Goal: Transaction & Acquisition: Purchase product/service

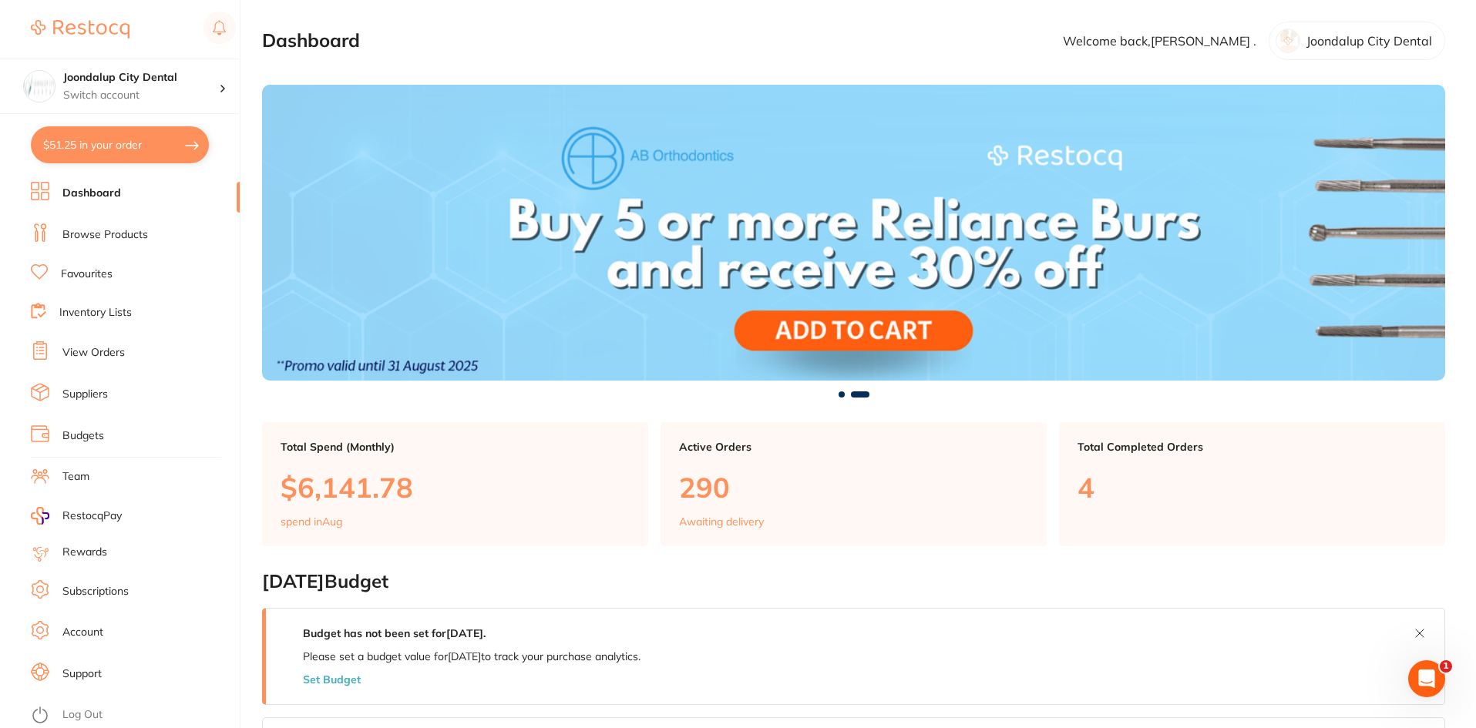
click at [97, 234] on link "Browse Products" at bounding box center [105, 234] width 86 height 15
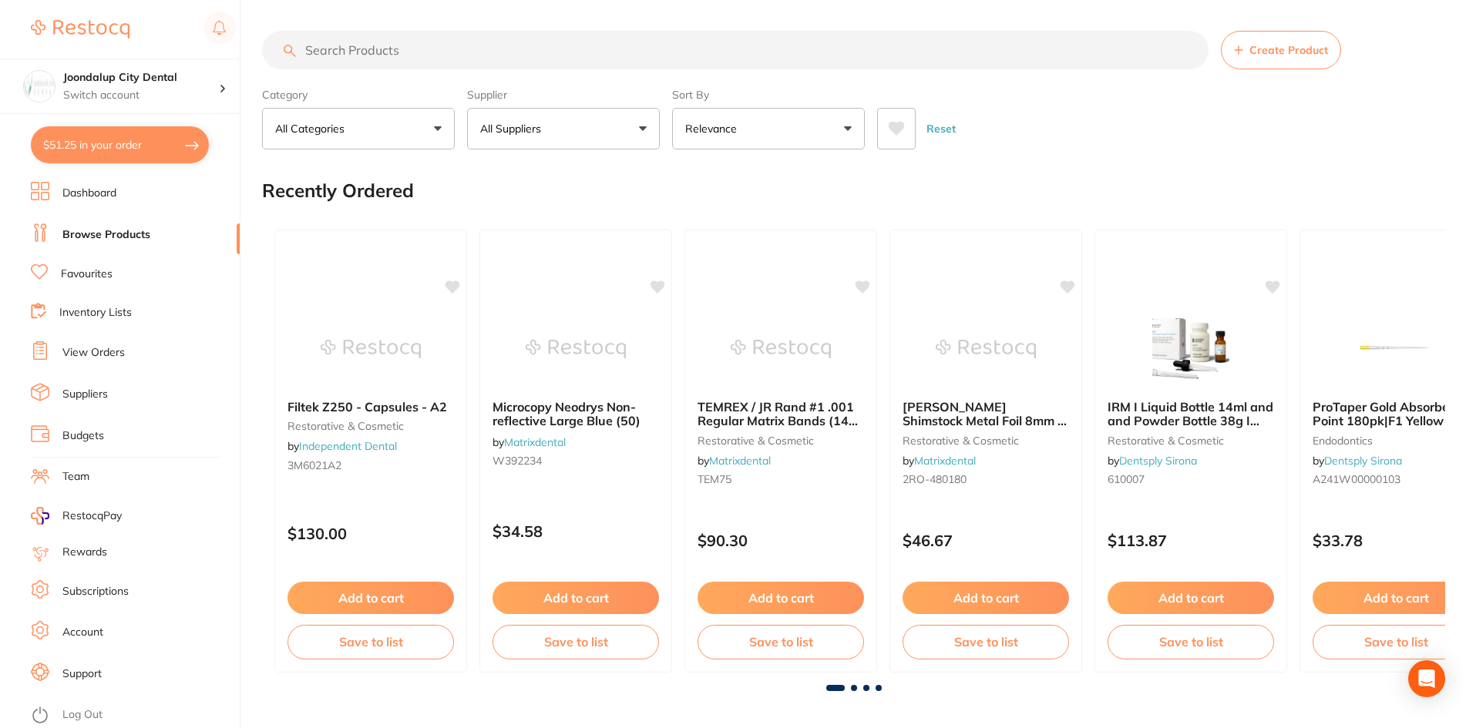
click at [641, 126] on button "All Suppliers" at bounding box center [563, 129] width 193 height 42
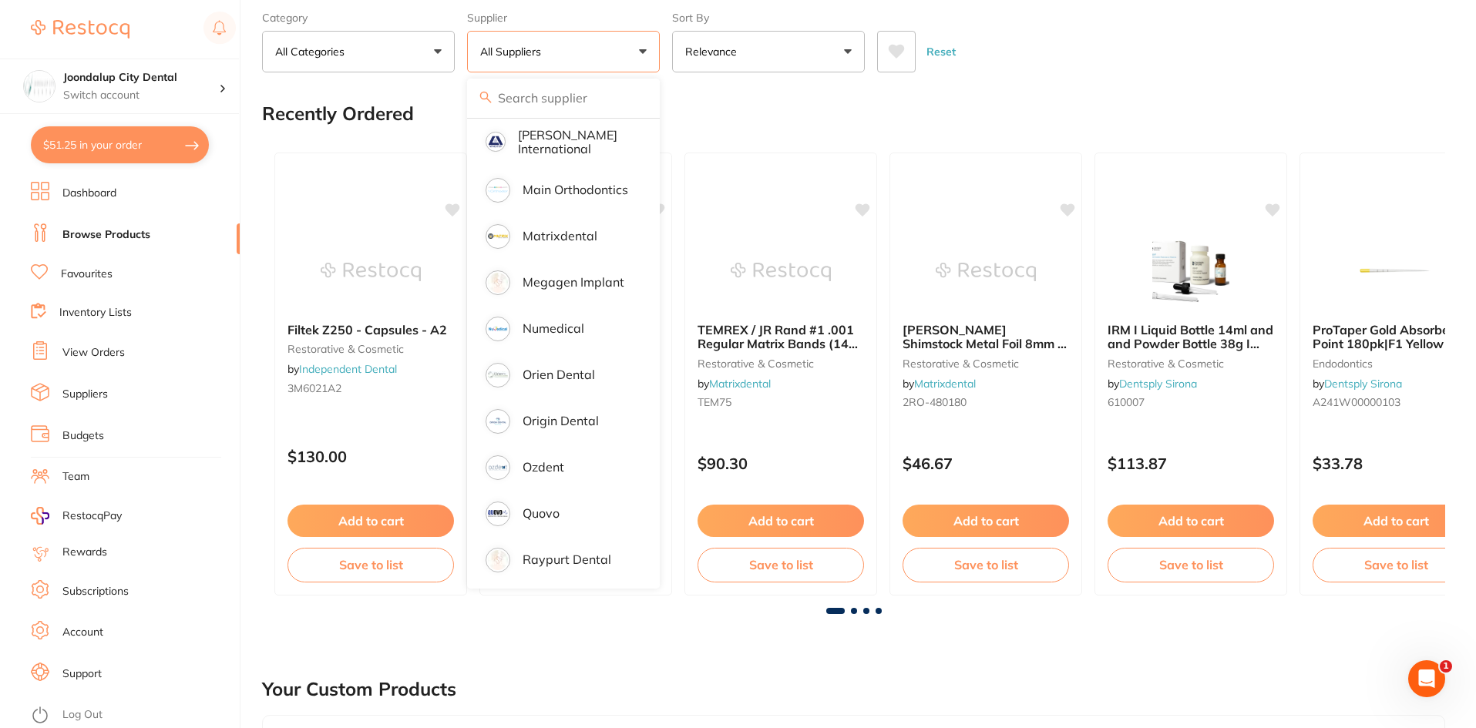
scroll to position [1105, 0]
click at [564, 322] on p "Numedical" at bounding box center [554, 329] width 62 height 14
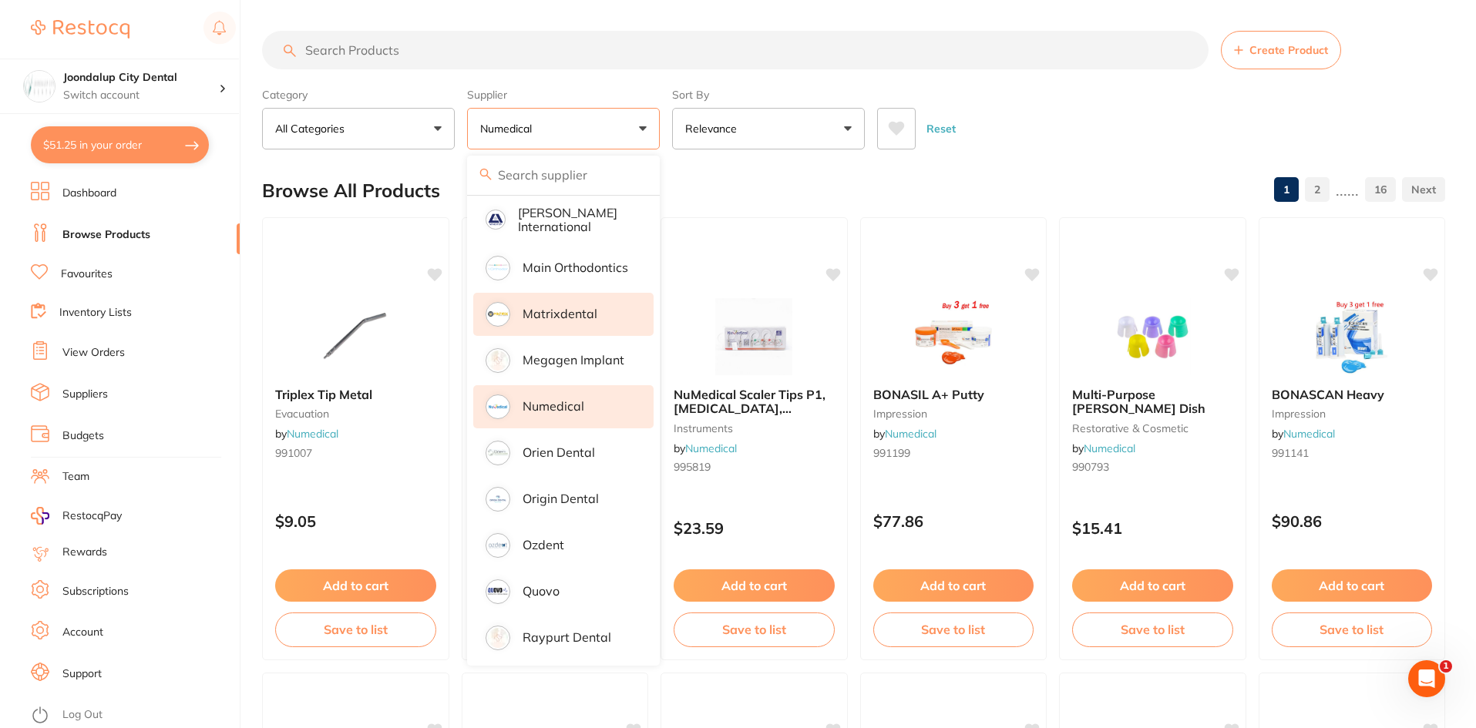
scroll to position [0, 0]
click at [442, 52] on input "search" at bounding box center [735, 50] width 946 height 39
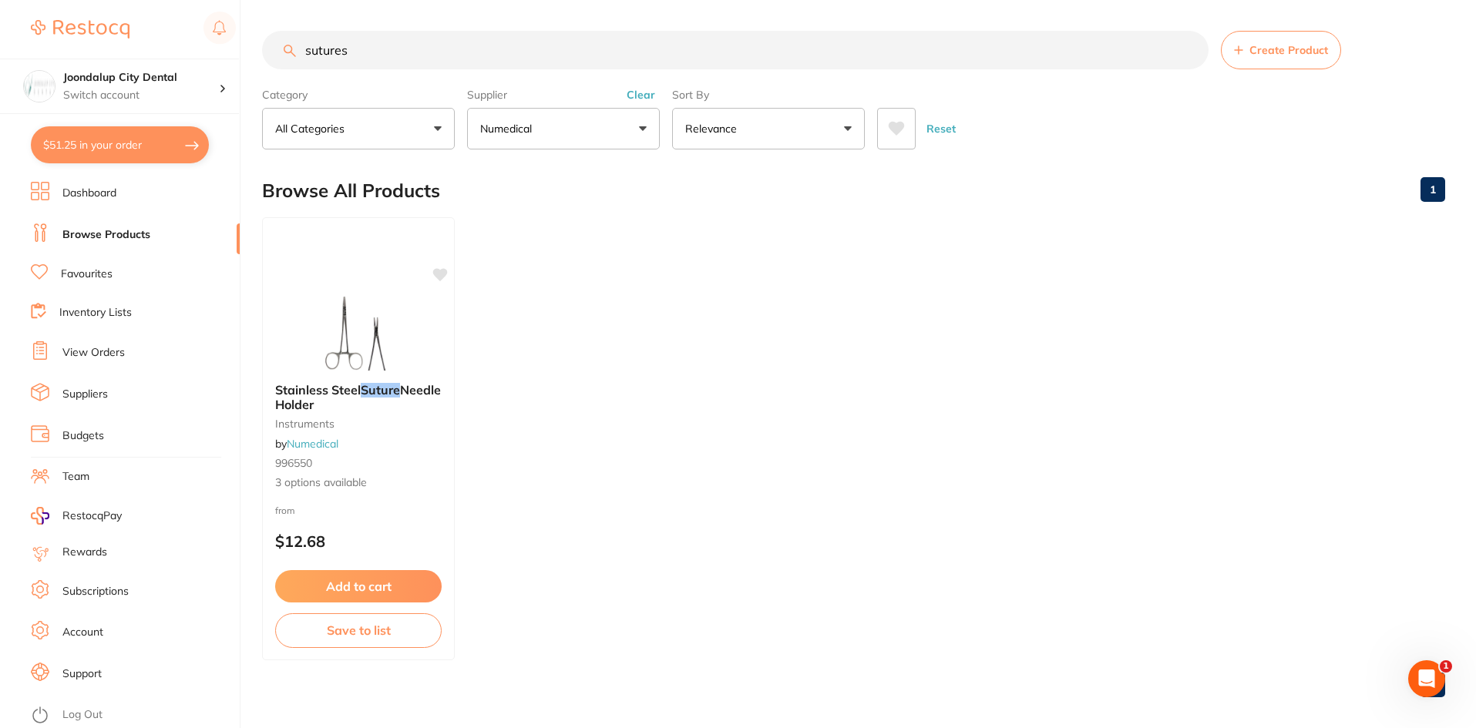
click at [645, 99] on button "Clear" at bounding box center [641, 95] width 38 height 14
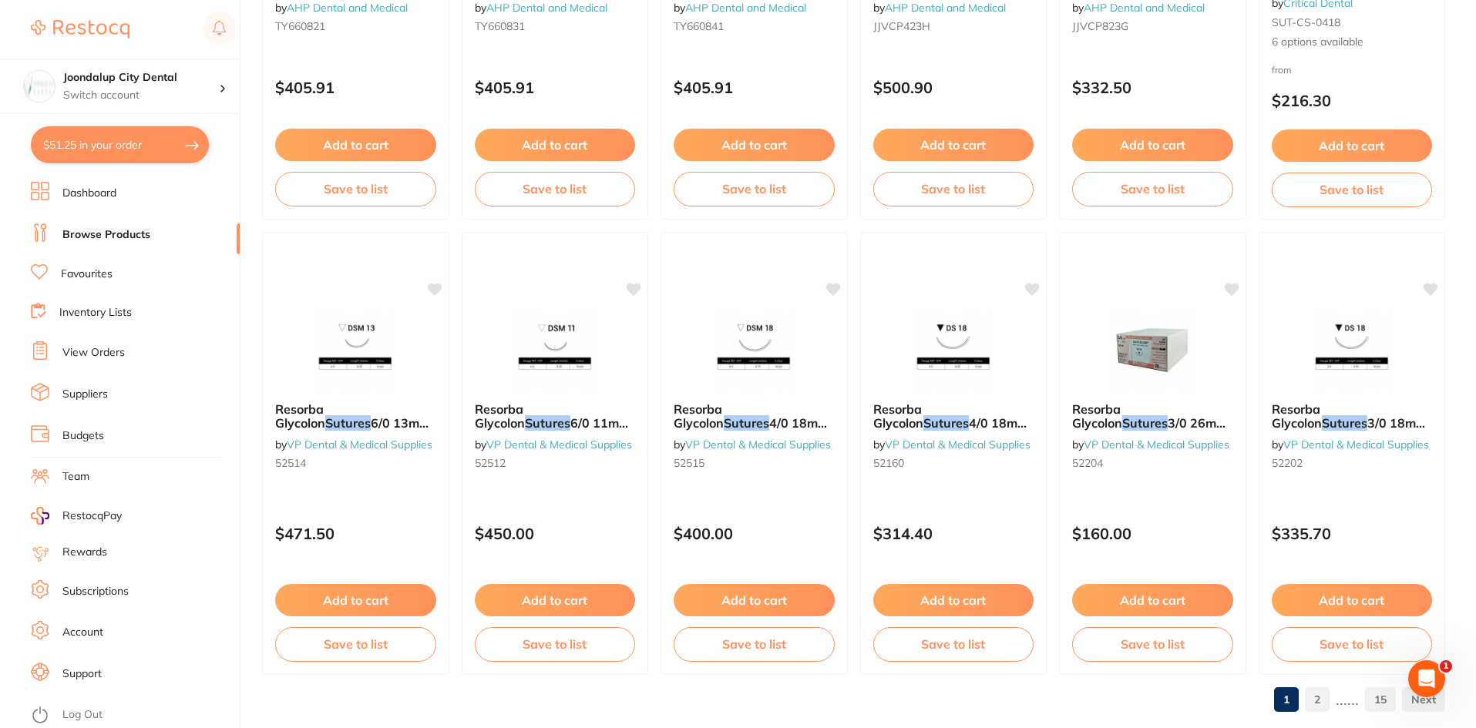
scroll to position [3656, 0]
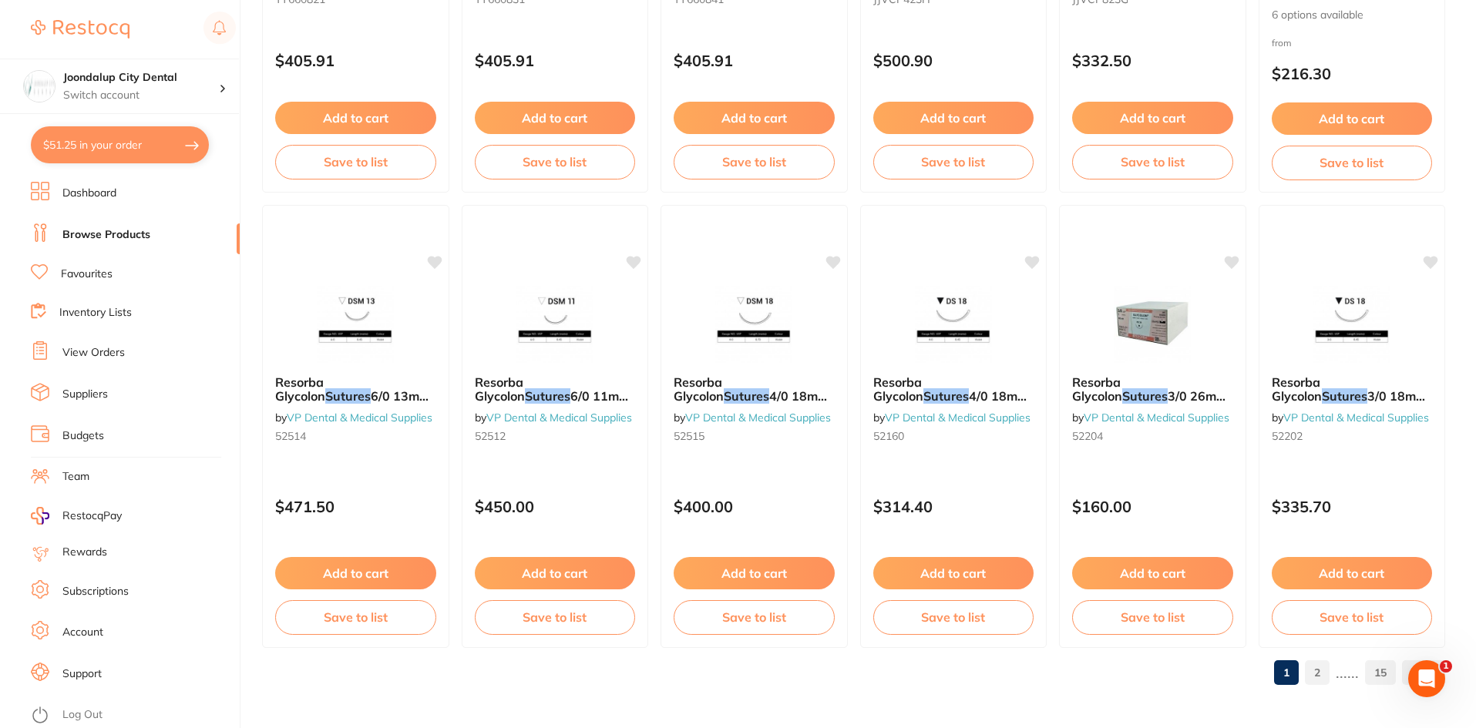
click at [1320, 672] on link "2" at bounding box center [1317, 672] width 25 height 31
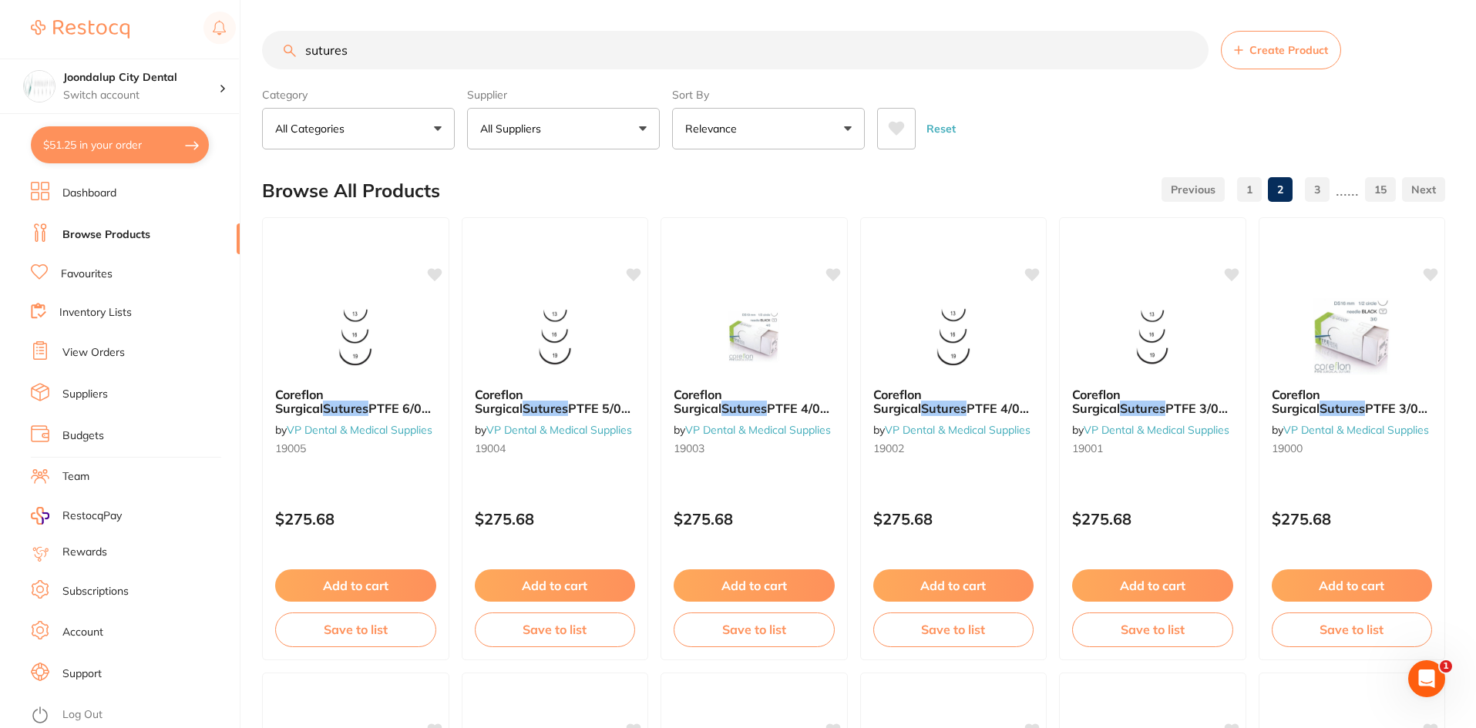
scroll to position [0, 0]
click at [385, 56] on input "sutures" at bounding box center [735, 50] width 946 height 39
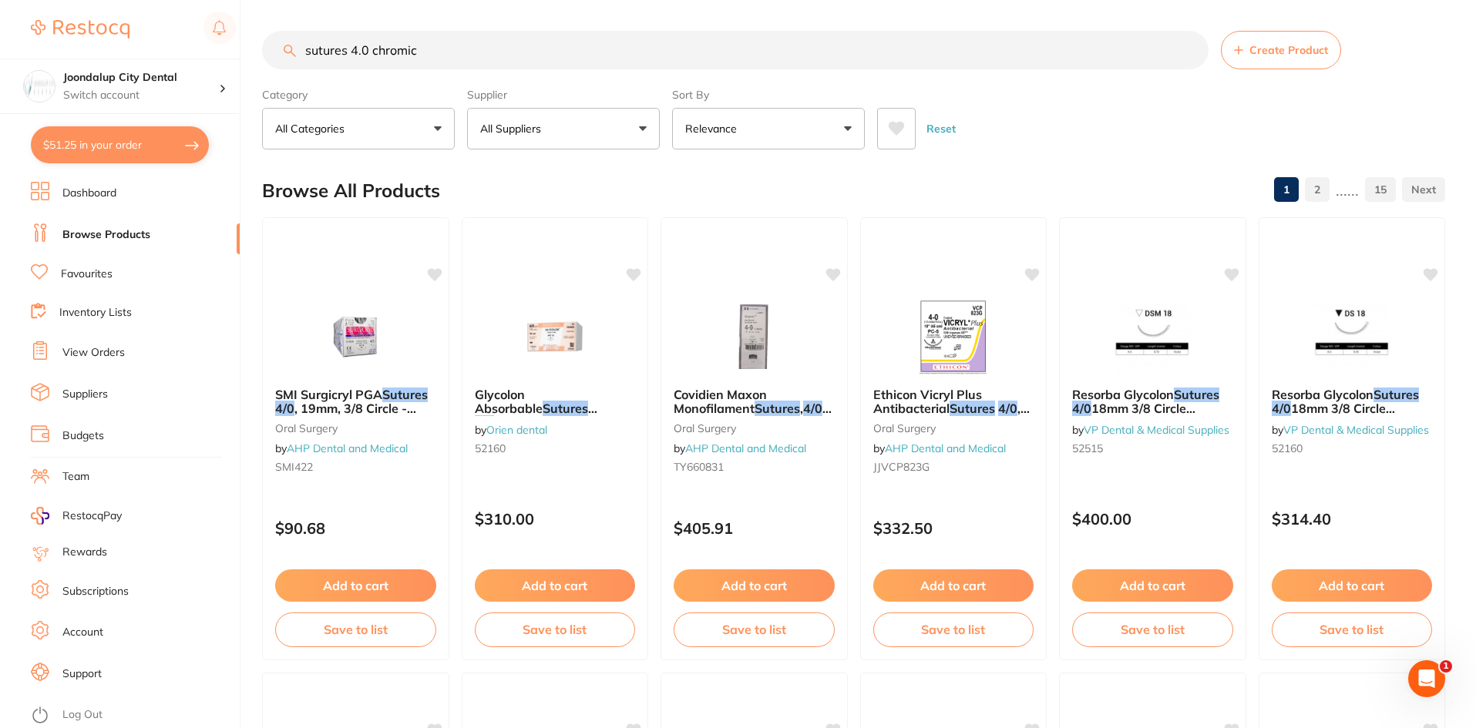
type input "sutures 4.0 chromic"
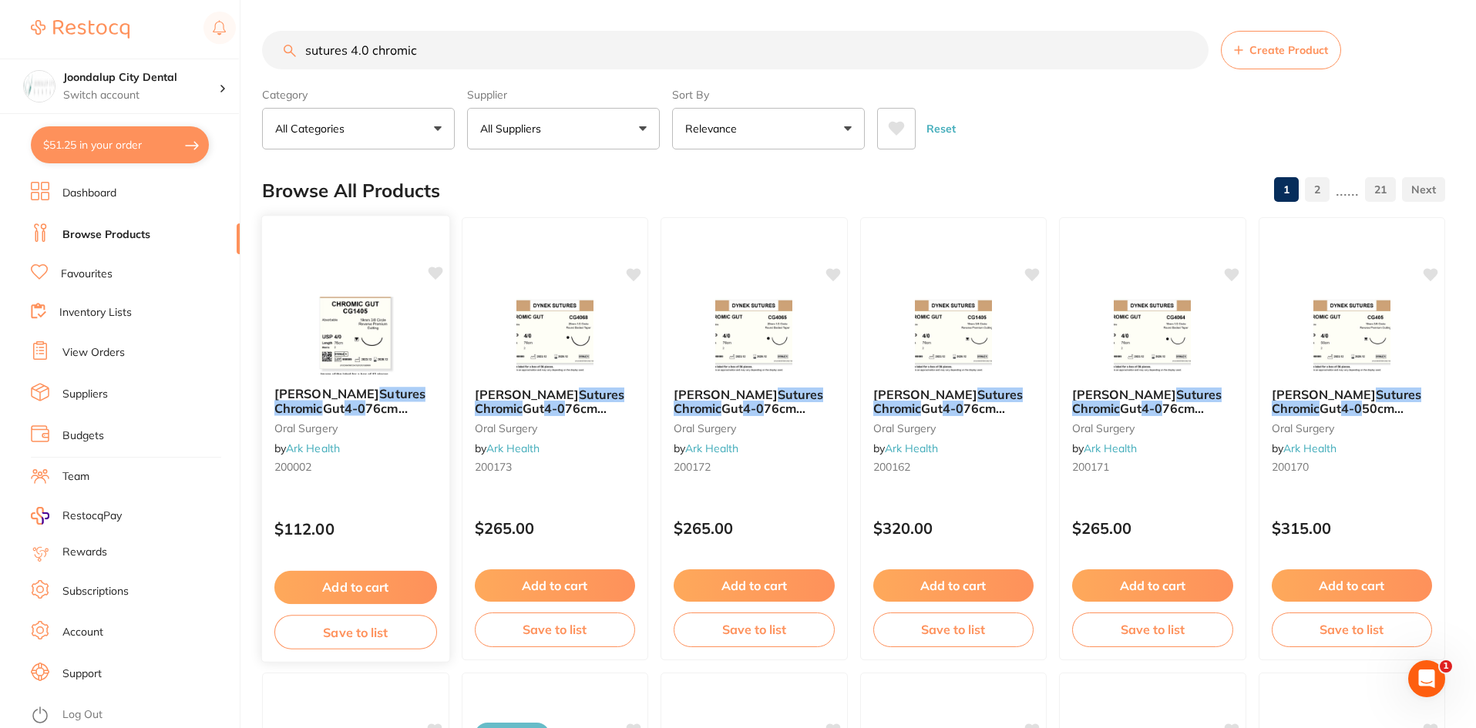
click at [375, 408] on span "76cm 19mm 3/8 Circle R/C-P (CG1405)" at bounding box center [340, 423] width 133 height 44
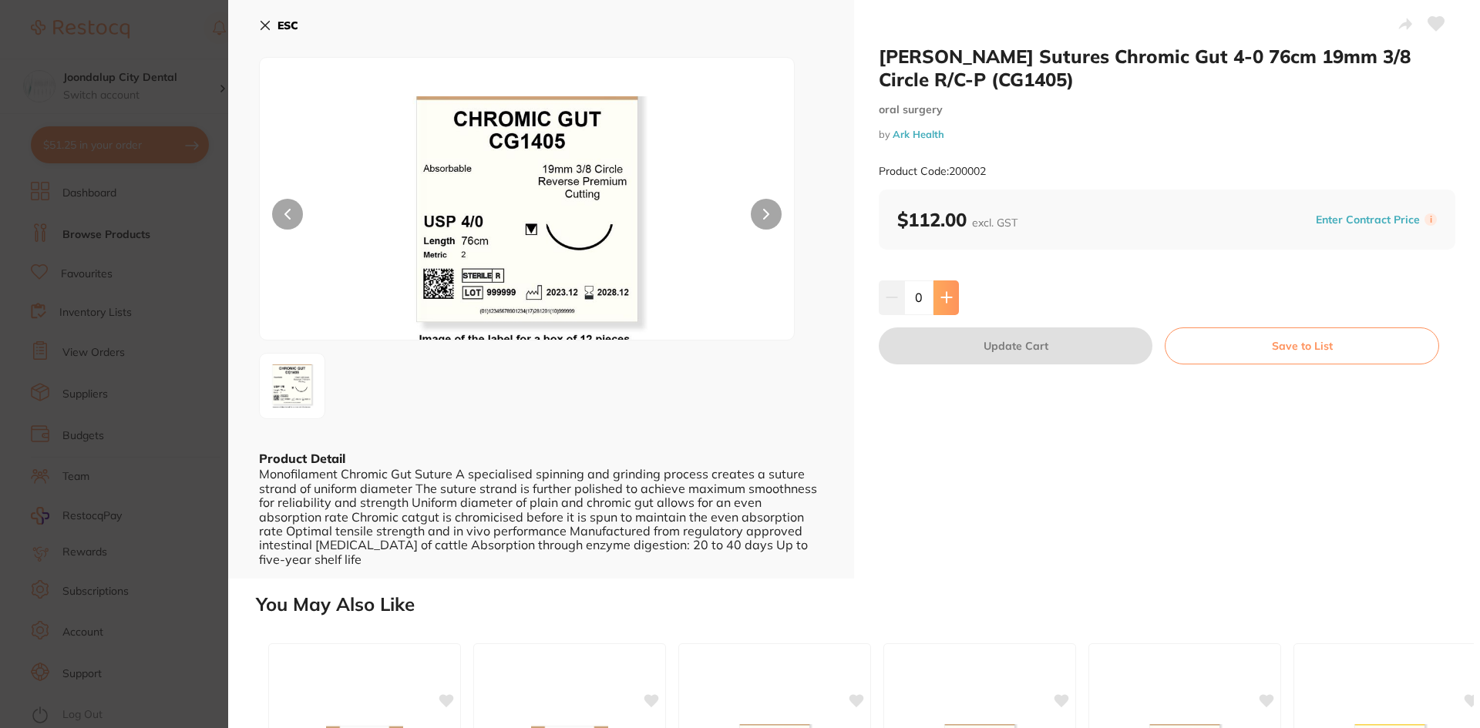
click at [946, 298] on icon at bounding box center [946, 298] width 10 height 10
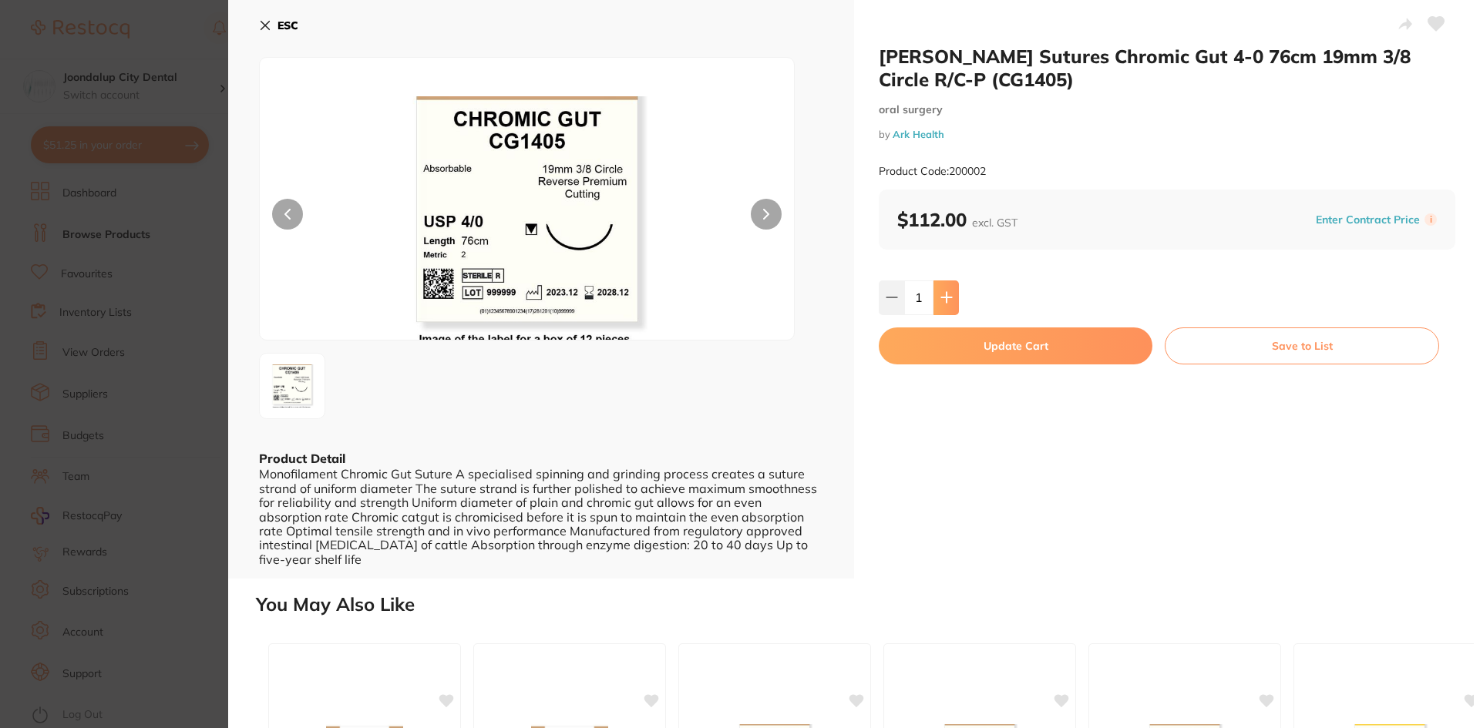
click at [944, 296] on icon at bounding box center [946, 298] width 10 height 10
click at [943, 298] on icon at bounding box center [946, 298] width 10 height 10
type input "3"
click at [1010, 346] on button "Update Cart" at bounding box center [1016, 346] width 274 height 37
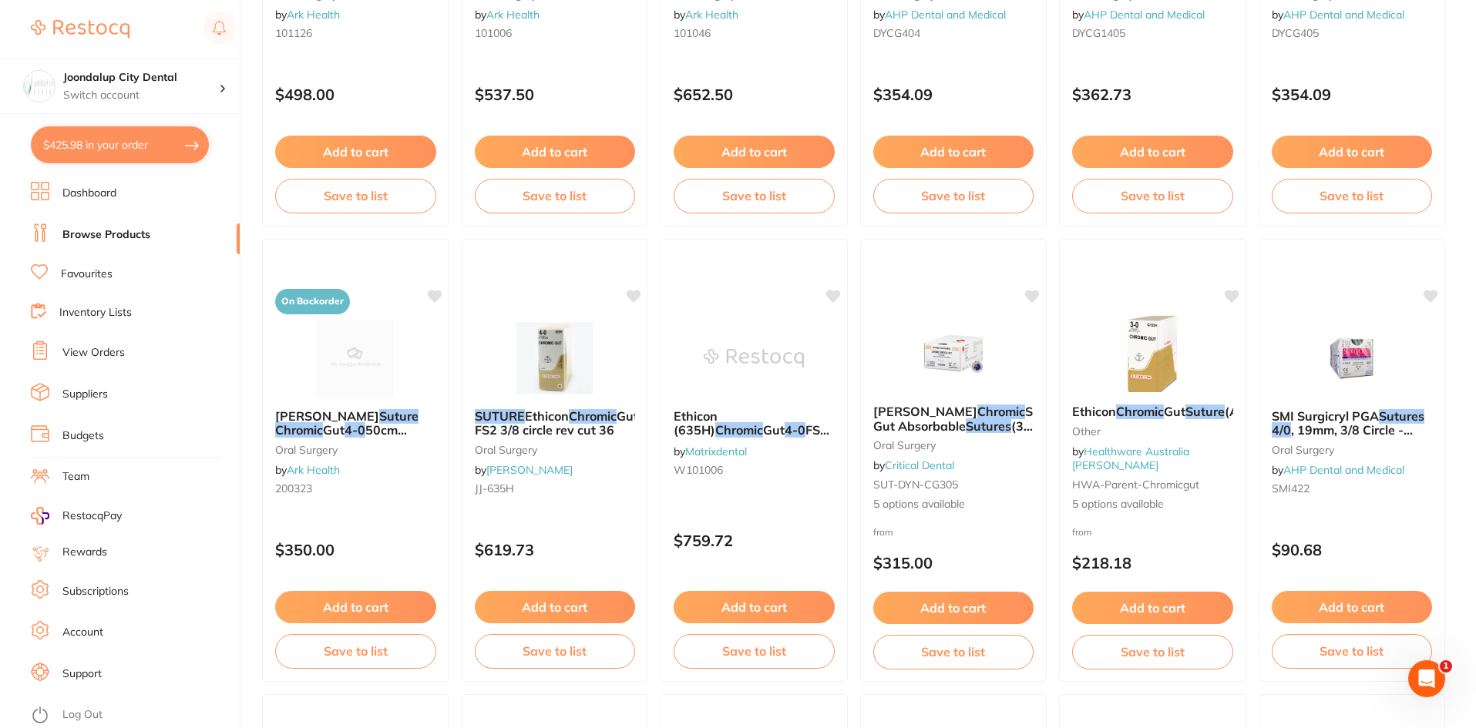
scroll to position [1344, 0]
click at [76, 143] on button "$425.98 in your order" at bounding box center [120, 144] width 178 height 37
checkbox input "true"
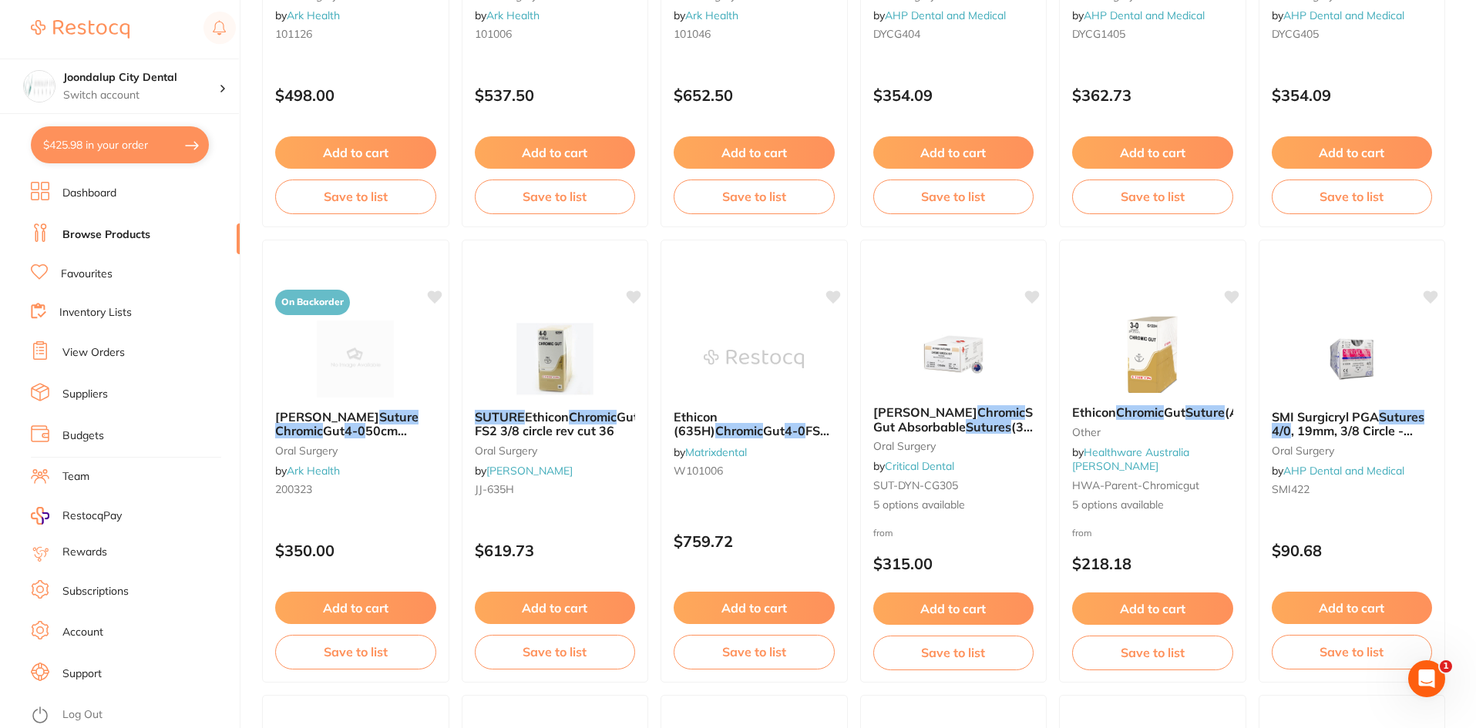
checkbox input "true"
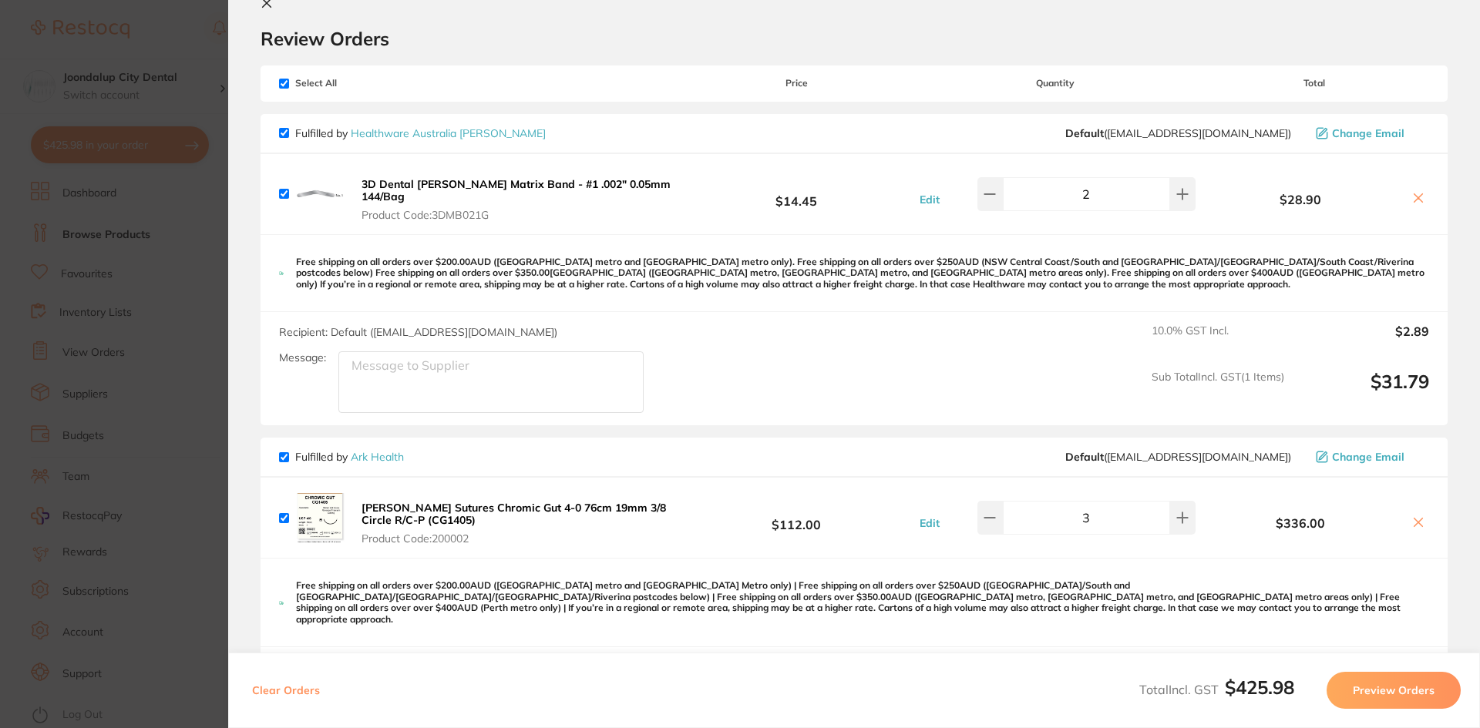
scroll to position [8, 0]
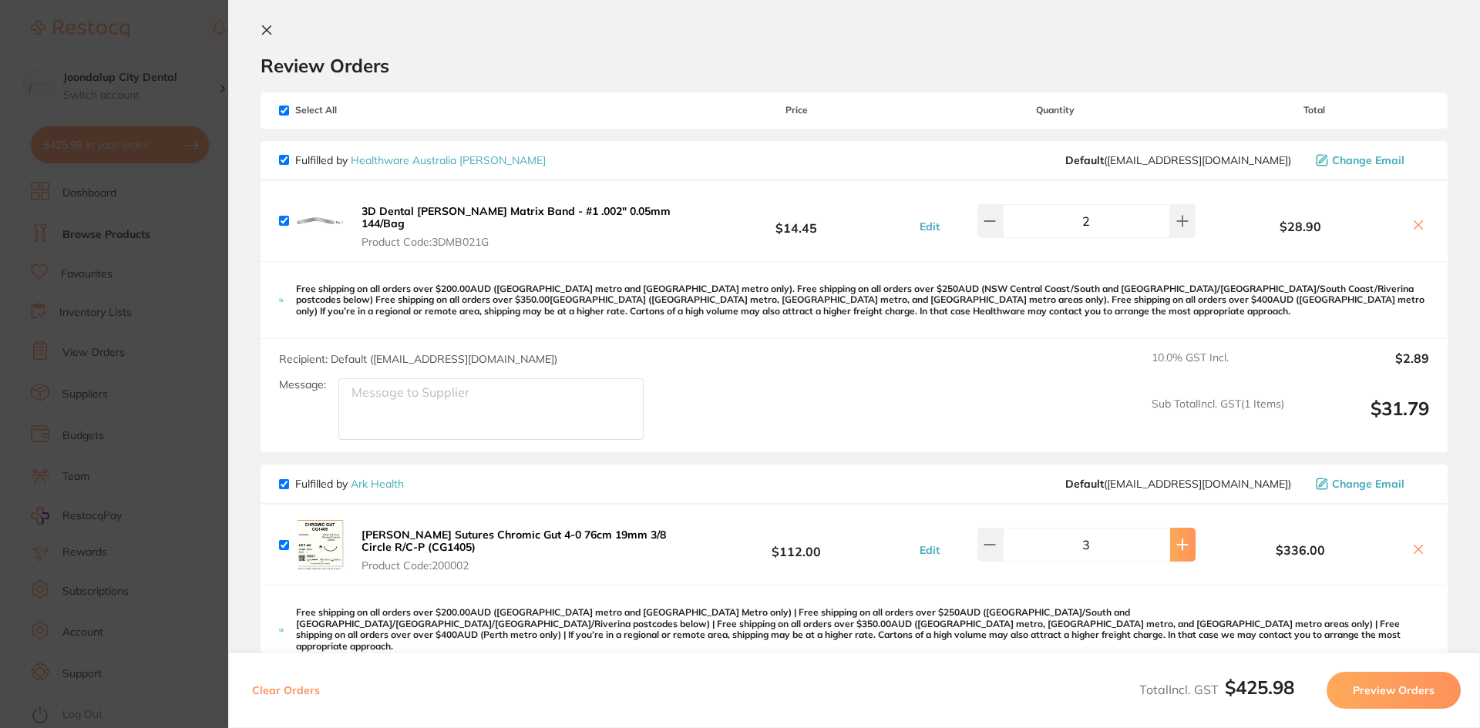
click at [1178, 543] on icon at bounding box center [1183, 545] width 10 height 10
type input "4"
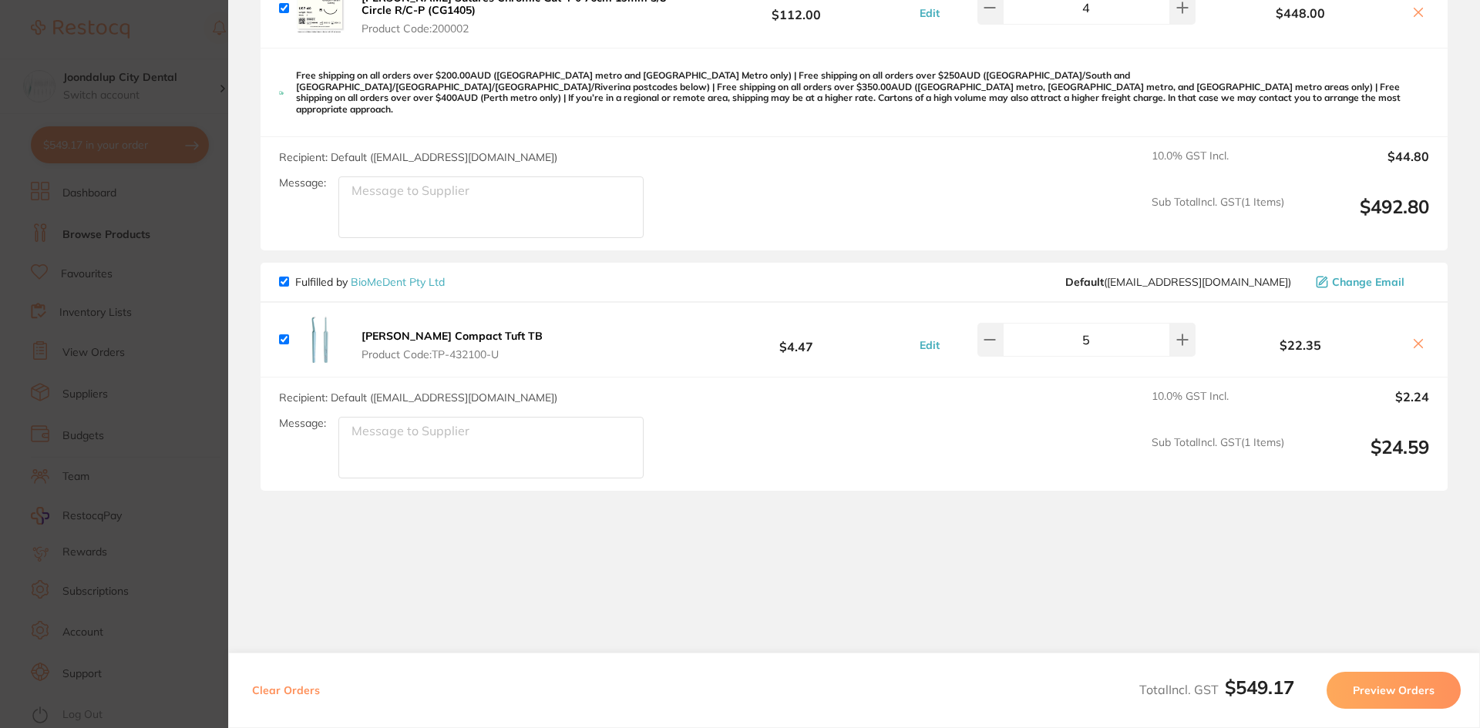
scroll to position [548, 0]
click at [1380, 688] on button "Preview Orders" at bounding box center [1393, 690] width 134 height 37
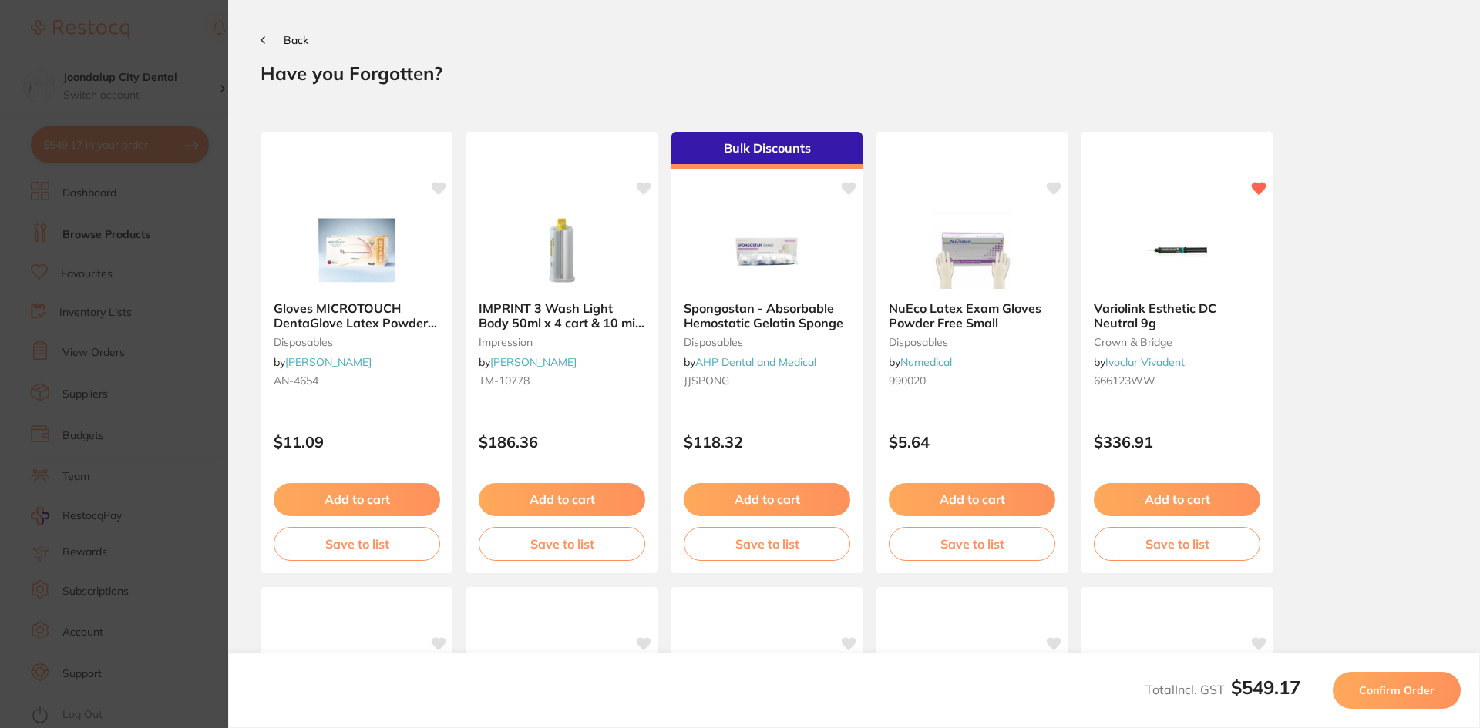
scroll to position [0, 0]
click at [1380, 688] on span "Confirm Order" at bounding box center [1397, 691] width 76 height 14
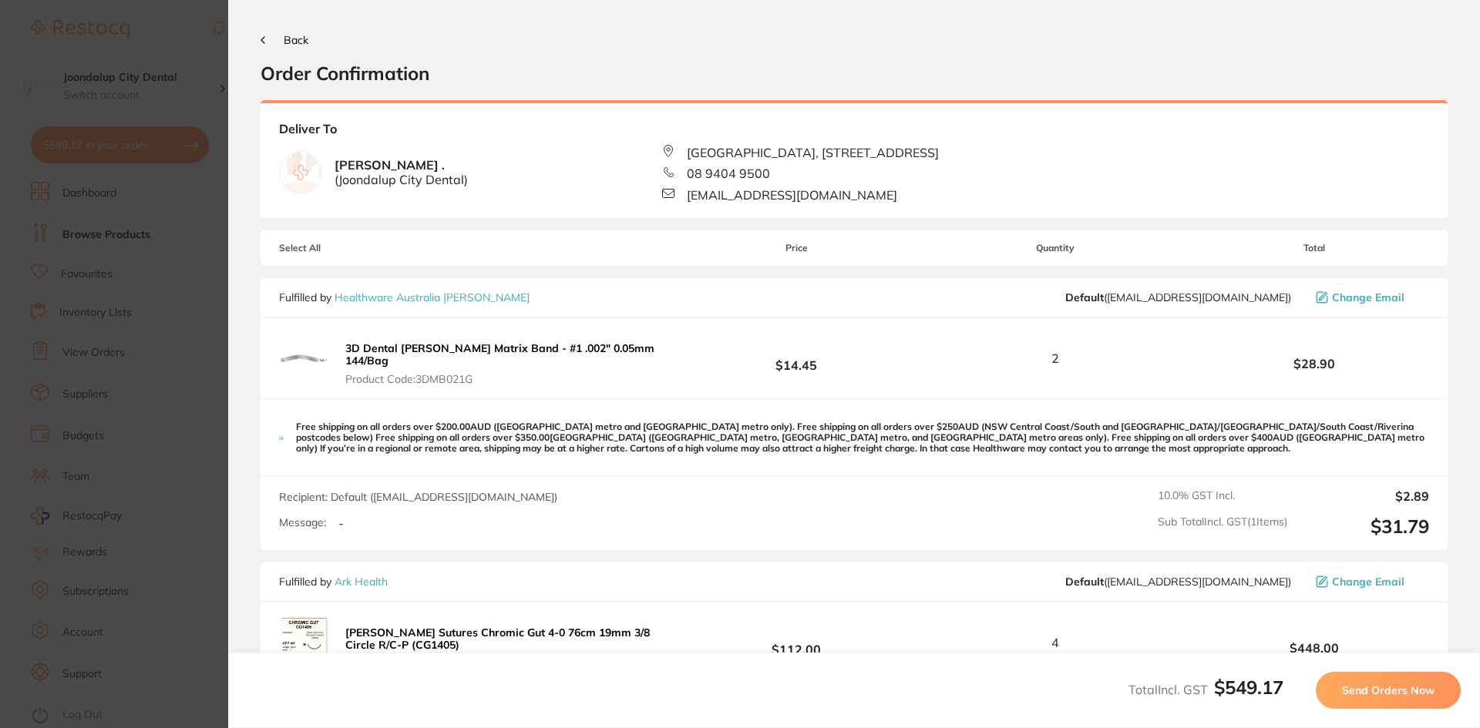
click at [1377, 690] on span "Send Orders Now" at bounding box center [1388, 691] width 92 height 14
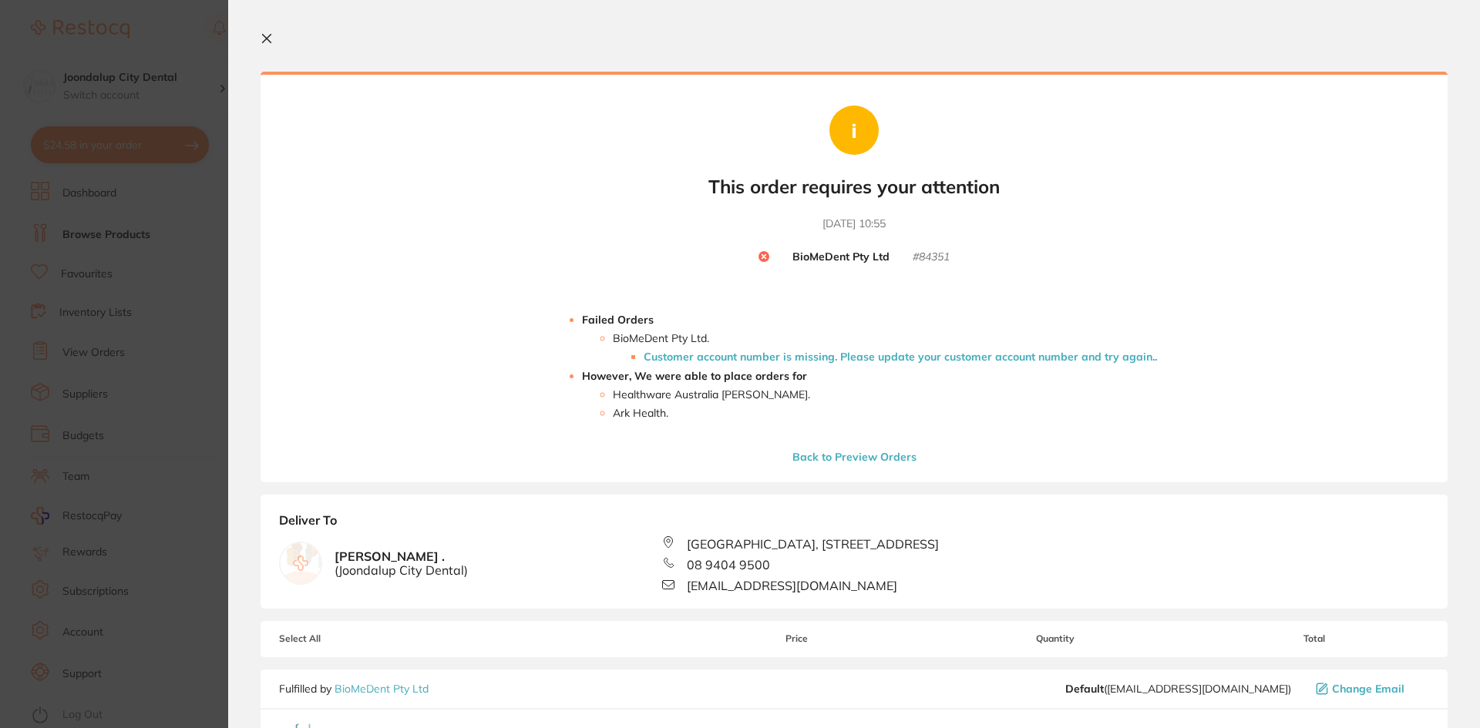
click at [762, 255] on icon at bounding box center [764, 257] width 4 height 4
click at [265, 39] on icon at bounding box center [267, 39] width 8 height 8
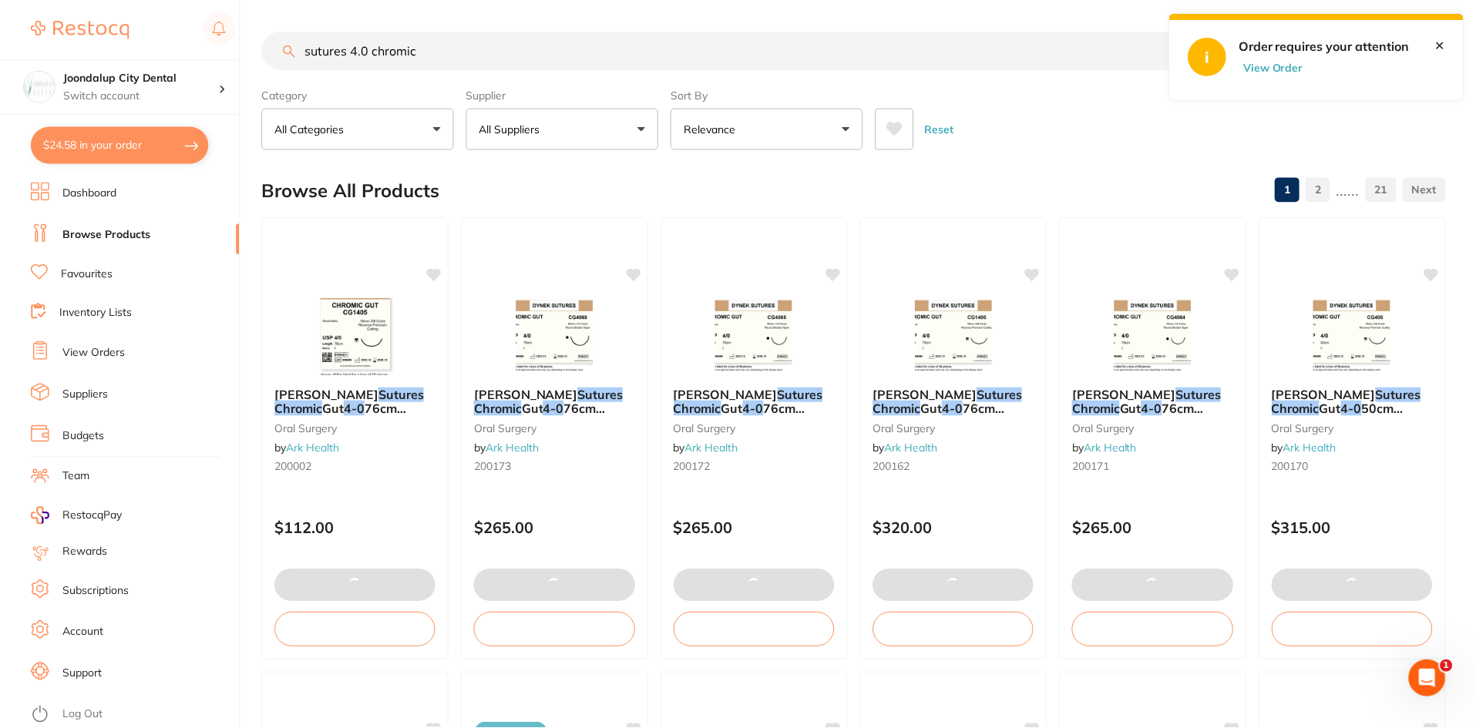
scroll to position [1344, 0]
